Goal: Task Accomplishment & Management: Manage account settings

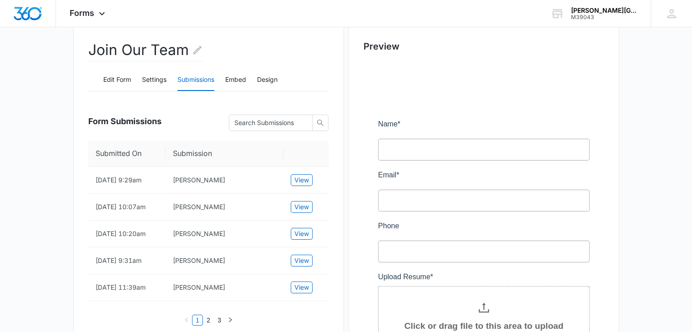
scroll to position [82, 0]
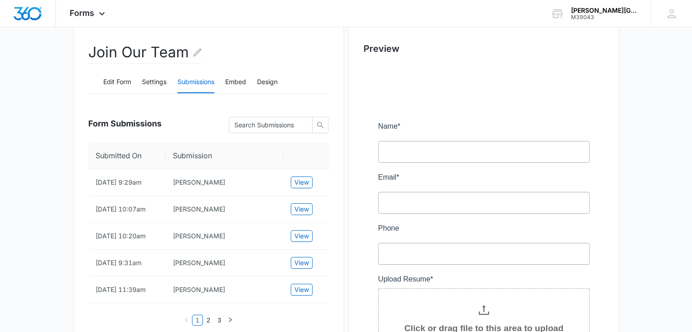
click at [400, 148] on div at bounding box center [483, 282] width 241 height 434
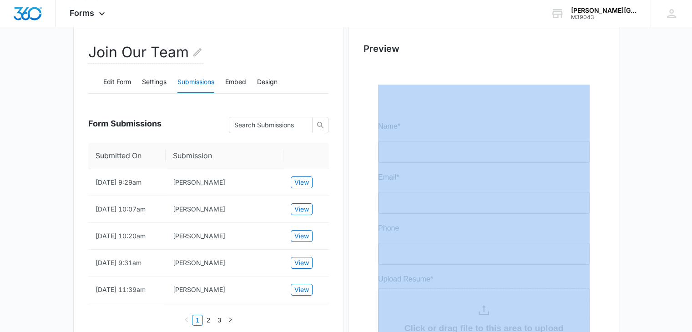
click at [400, 148] on div at bounding box center [483, 282] width 241 height 434
click at [401, 128] on div at bounding box center [483, 282] width 241 height 434
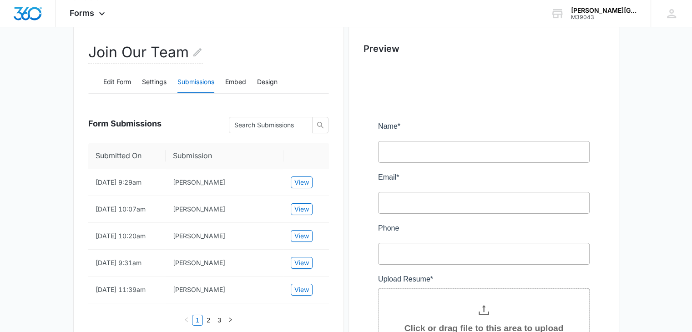
click at [398, 126] on div at bounding box center [483, 282] width 241 height 434
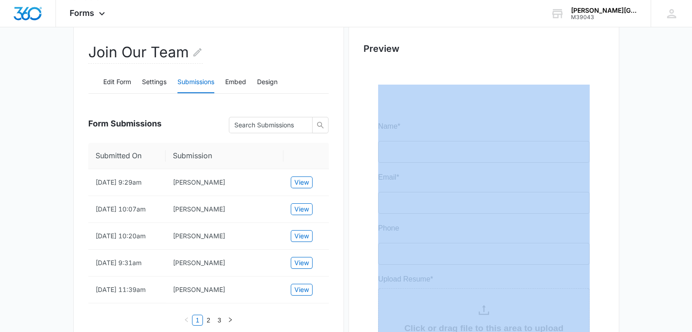
click at [398, 126] on div at bounding box center [483, 282] width 241 height 434
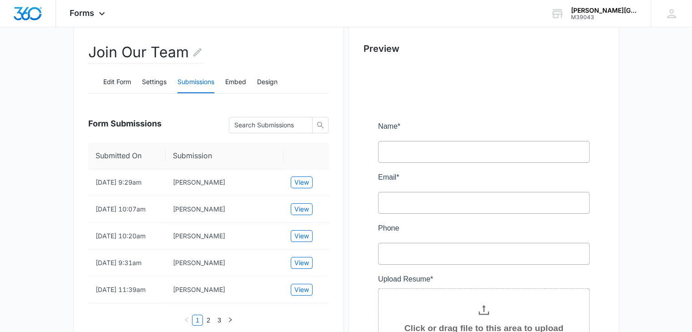
click at [379, 133] on div at bounding box center [483, 282] width 241 height 434
click at [381, 137] on div at bounding box center [483, 282] width 241 height 434
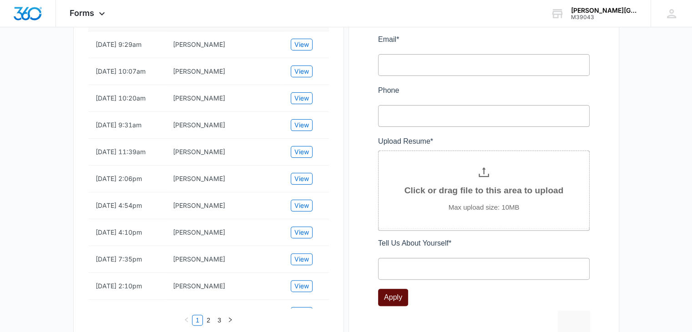
scroll to position [222, 0]
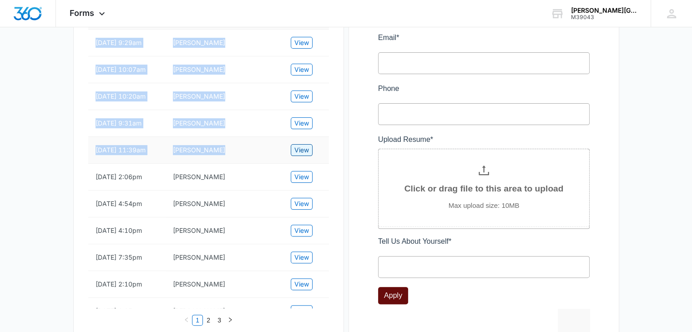
drag, startPoint x: 343, startPoint y: 266, endPoint x: 298, endPoint y: 147, distance: 127.6
click at [298, 147] on div "Join Our Team Edit Form Settings Submissions Embed Design Form Submissions Subm…" at bounding box center [208, 243] width 271 height 723
click at [225, 216] on td "[PERSON_NAME]" at bounding box center [224, 203] width 118 height 27
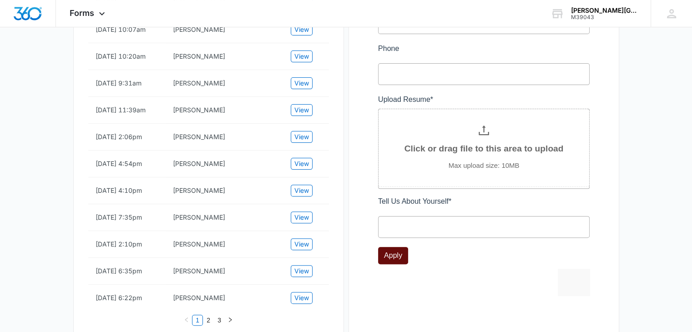
scroll to position [266, 0]
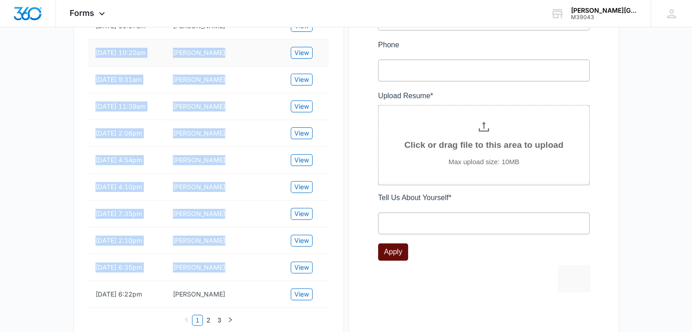
drag, startPoint x: 328, startPoint y: 276, endPoint x: 92, endPoint y: 50, distance: 326.1
click at [92, 50] on tbody "[DATE] 9:29am [PERSON_NAME] View [DATE] 10:07am [PERSON_NAME] View [DATE] 10:20…" at bounding box center [208, 254] width 241 height 536
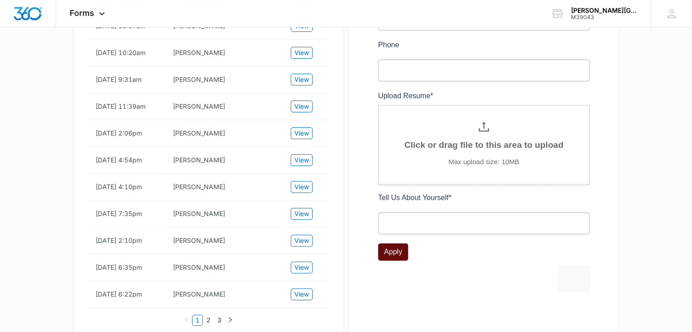
drag, startPoint x: 493, startPoint y: 145, endPoint x: 504, endPoint y: 165, distance: 22.6
click at [504, 165] on div at bounding box center [483, 98] width 241 height 434
drag, startPoint x: 523, startPoint y: 165, endPoint x: 518, endPoint y: 145, distance: 21.1
click at [518, 145] on div at bounding box center [483, 98] width 241 height 434
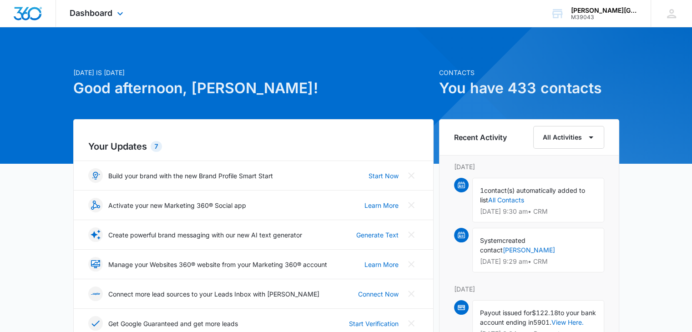
click at [100, 21] on div "Dashboard Apps Reputation Websites Forms CRM Email Social Shop Payments POS Con…" at bounding box center [97, 13] width 83 height 27
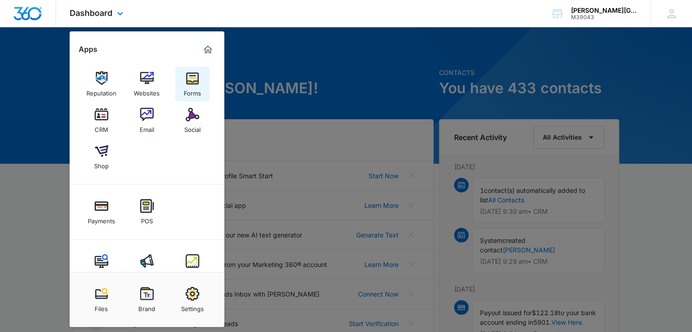
click at [191, 84] on img at bounding box center [192, 78] width 14 height 14
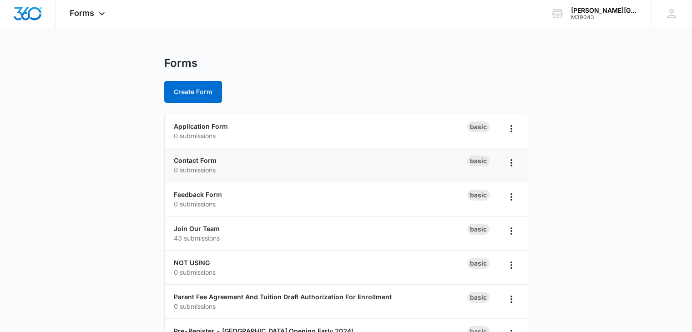
scroll to position [67, 0]
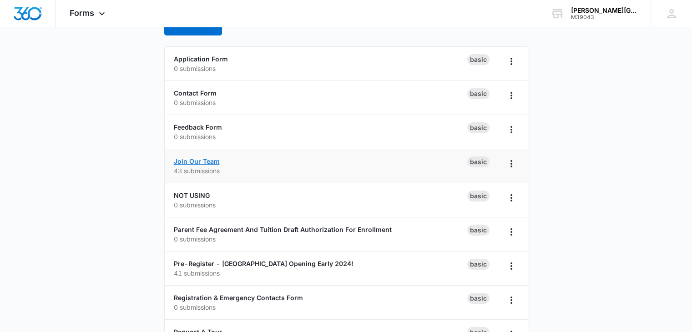
click at [204, 160] on link "Join Our Team" at bounding box center [197, 161] width 46 height 8
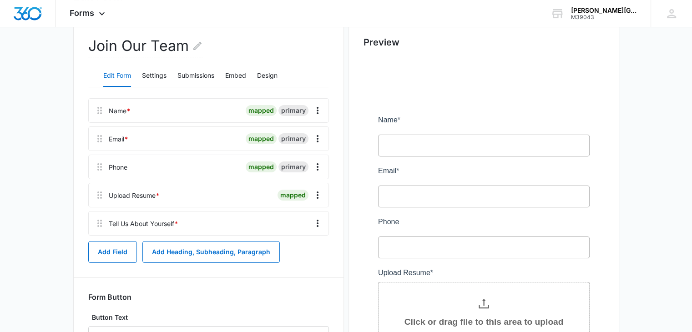
scroll to position [89, 0]
click at [191, 76] on button "Submissions" at bounding box center [195, 76] width 37 height 22
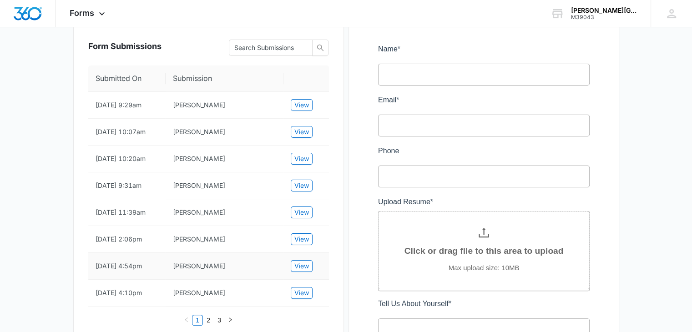
scroll to position [130, 0]
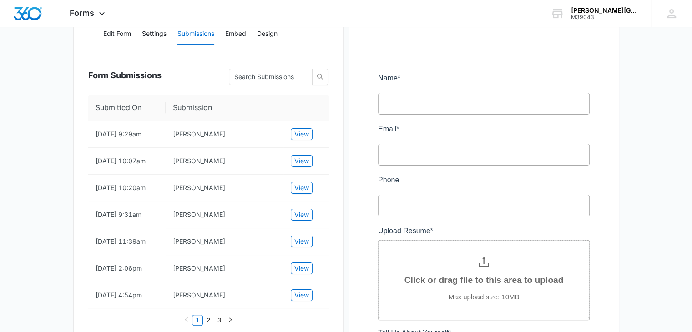
click at [652, 160] on main "Edit Form Join Our Team Edit Form Settings Submissions Embed Design Form Submis…" at bounding box center [346, 320] width 692 height 788
